Goal: Task Accomplishment & Management: Manage account settings

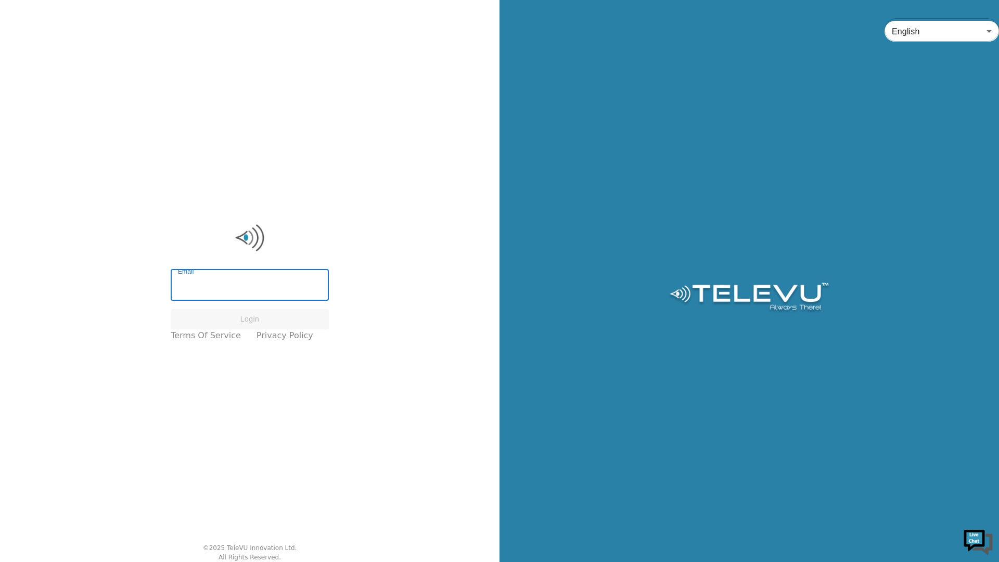
click at [256, 284] on input "Email" at bounding box center [250, 286] width 158 height 29
type input "@12creightoN"
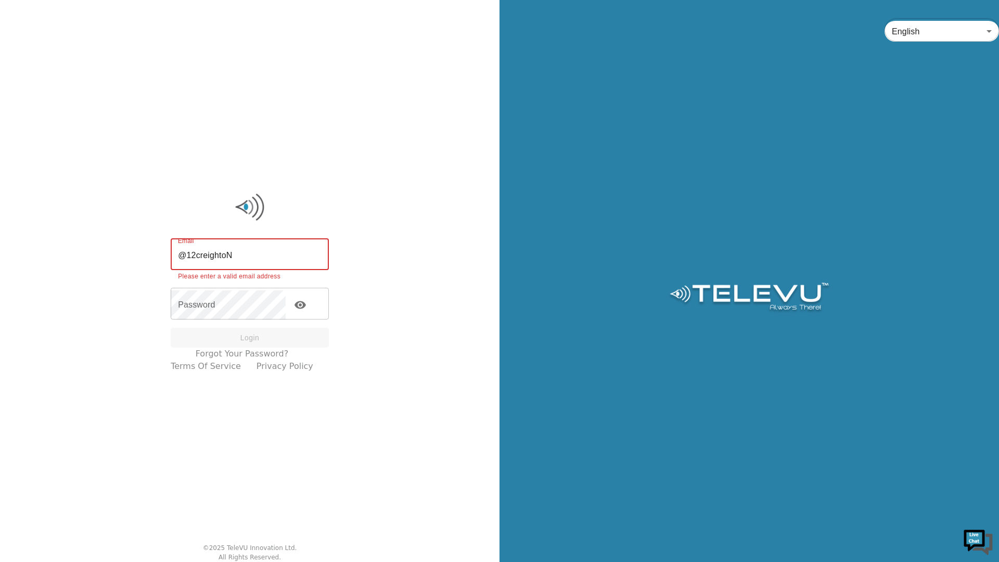
drag, startPoint x: 256, startPoint y: 253, endPoint x: 146, endPoint y: 250, distance: 110.4
click at [146, 250] on div "Email @12creightoN Email Please enter a valid email address Password Password L…" at bounding box center [249, 281] width 499 height 562
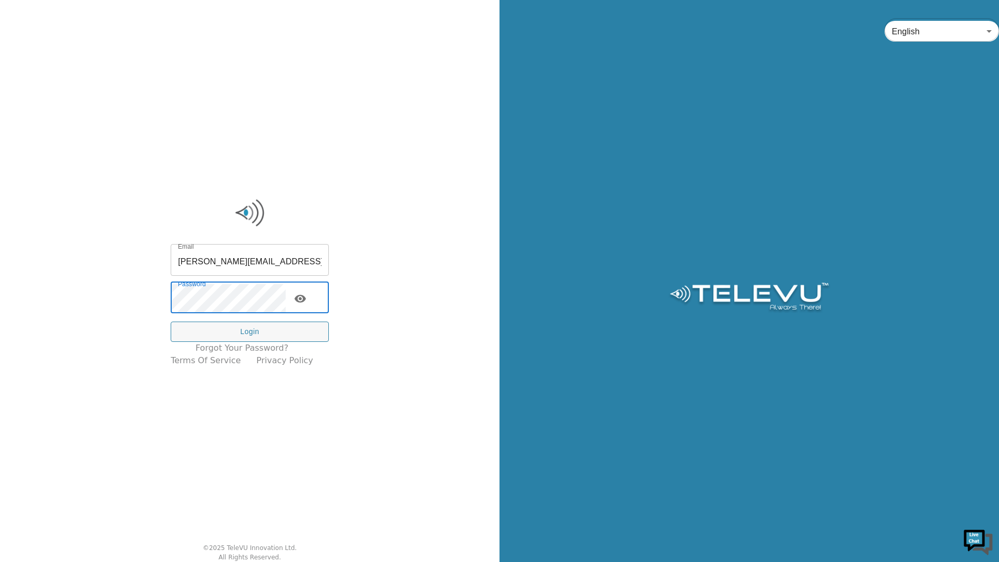
click at [272, 336] on button "Login" at bounding box center [250, 332] width 158 height 20
click at [242, 261] on input "richard.spence@nshealth.ca" at bounding box center [250, 261] width 158 height 29
click at [296, 267] on input "richard.spence@nshealth.ca" at bounding box center [250, 261] width 158 height 29
click at [260, 331] on button "Login" at bounding box center [250, 332] width 158 height 20
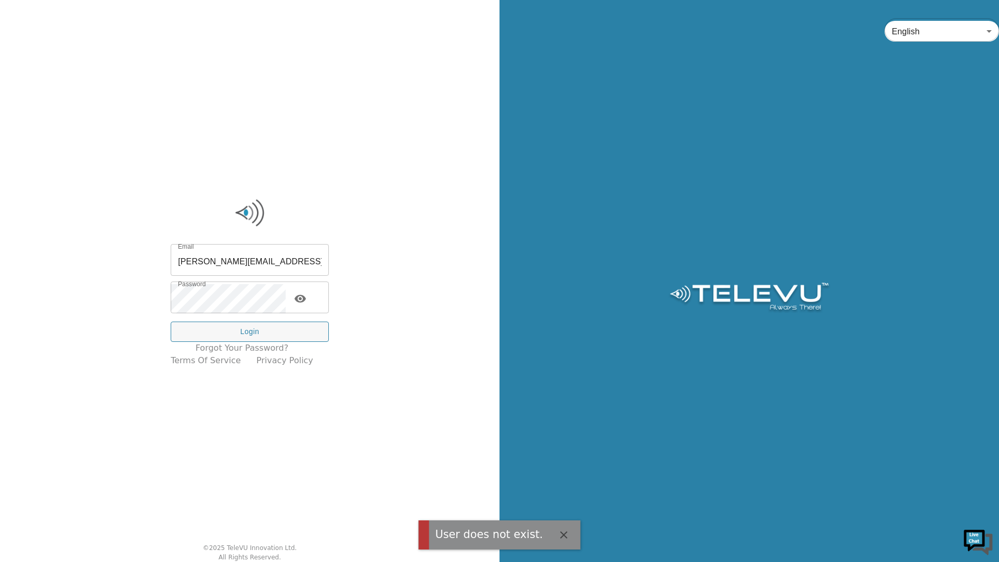
click at [560, 533] on icon "button" at bounding box center [563, 534] width 7 height 7
click at [270, 274] on input "richard.spence@nshealth.ca" at bounding box center [250, 261] width 158 height 29
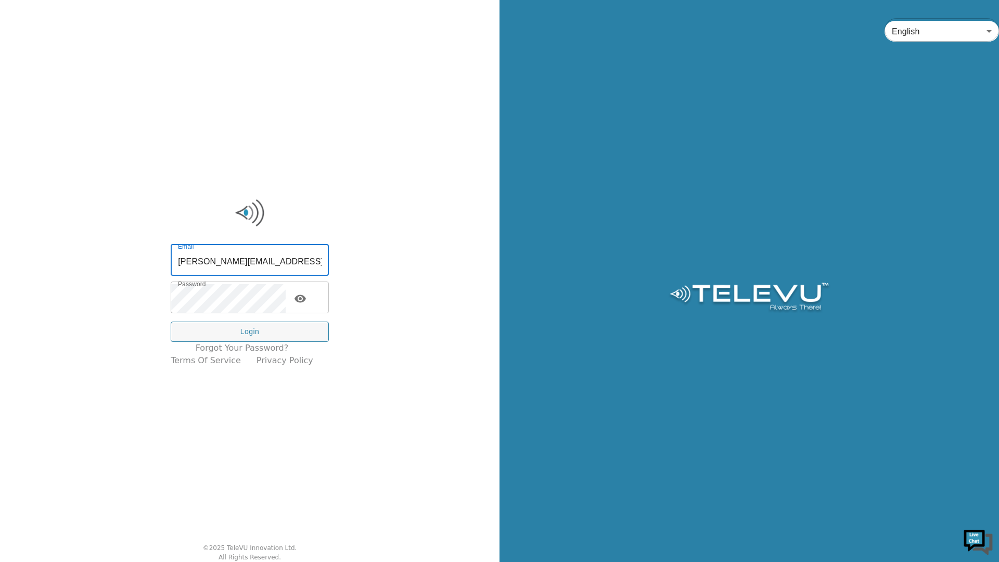
drag, startPoint x: 297, startPoint y: 265, endPoint x: 166, endPoint y: 262, distance: 130.6
click at [166, 262] on div "Email richard.spence@nshealth.ca Email Password Password Login Forgot your pass…" at bounding box center [249, 281] width 499 height 562
type input "rob1.baxter@nshealth.ca"
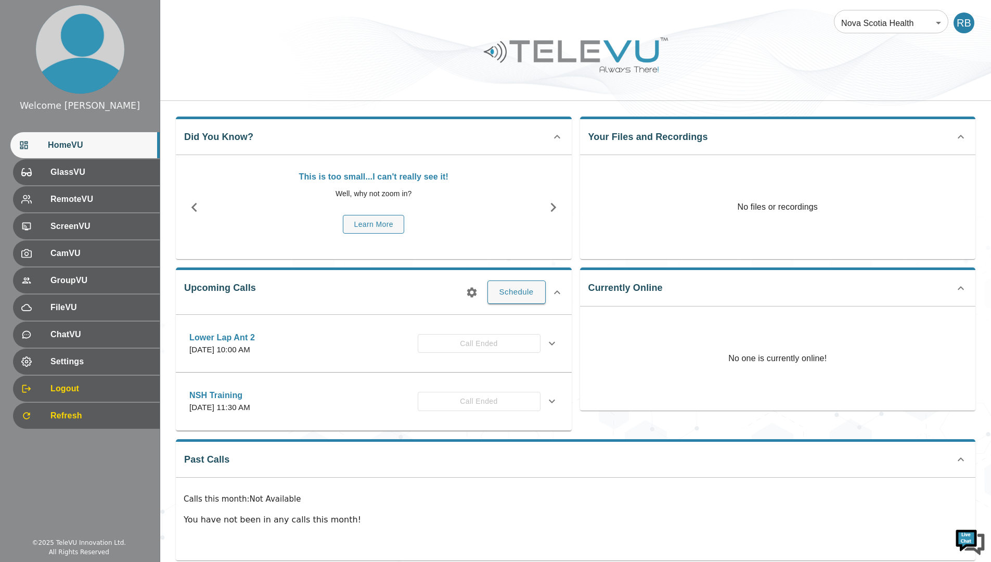
click at [63, 392] on span "Logout" at bounding box center [100, 388] width 101 height 12
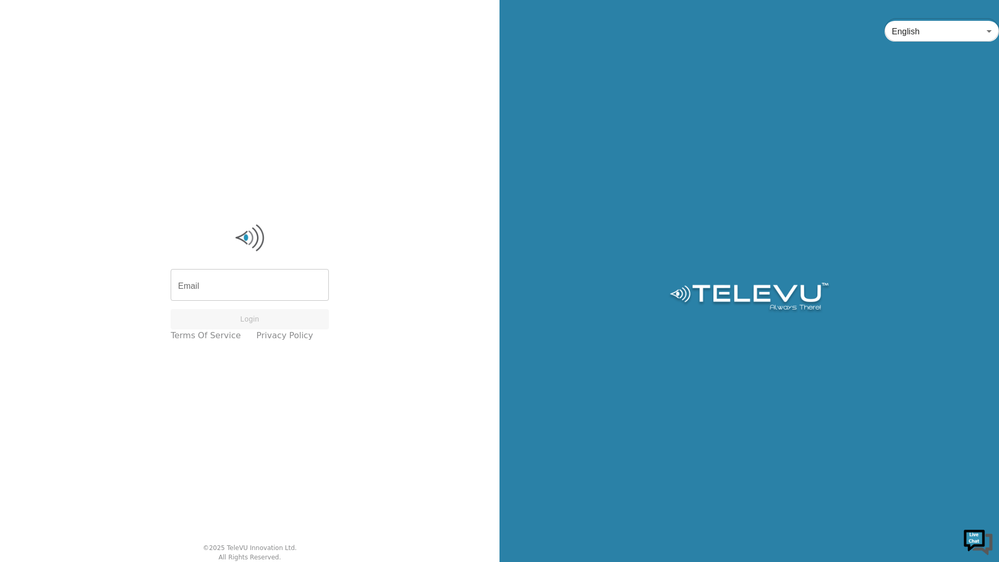
click at [197, 290] on input "Email" at bounding box center [250, 286] width 158 height 29
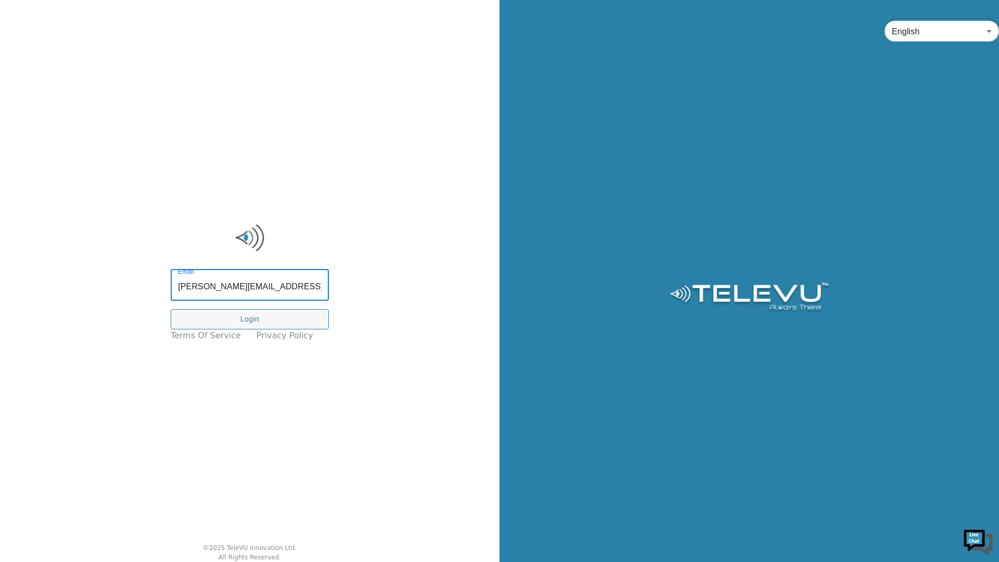
type input "richard.spence@nshealth.ca"
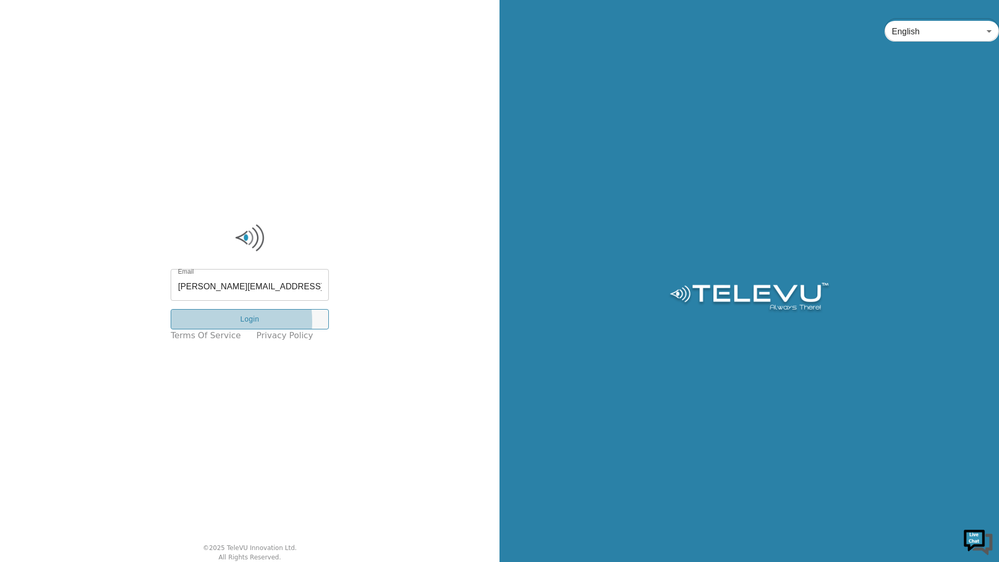
click at [199, 322] on button "Login" at bounding box center [250, 319] width 158 height 20
